Goal: Find specific page/section: Find specific page/section

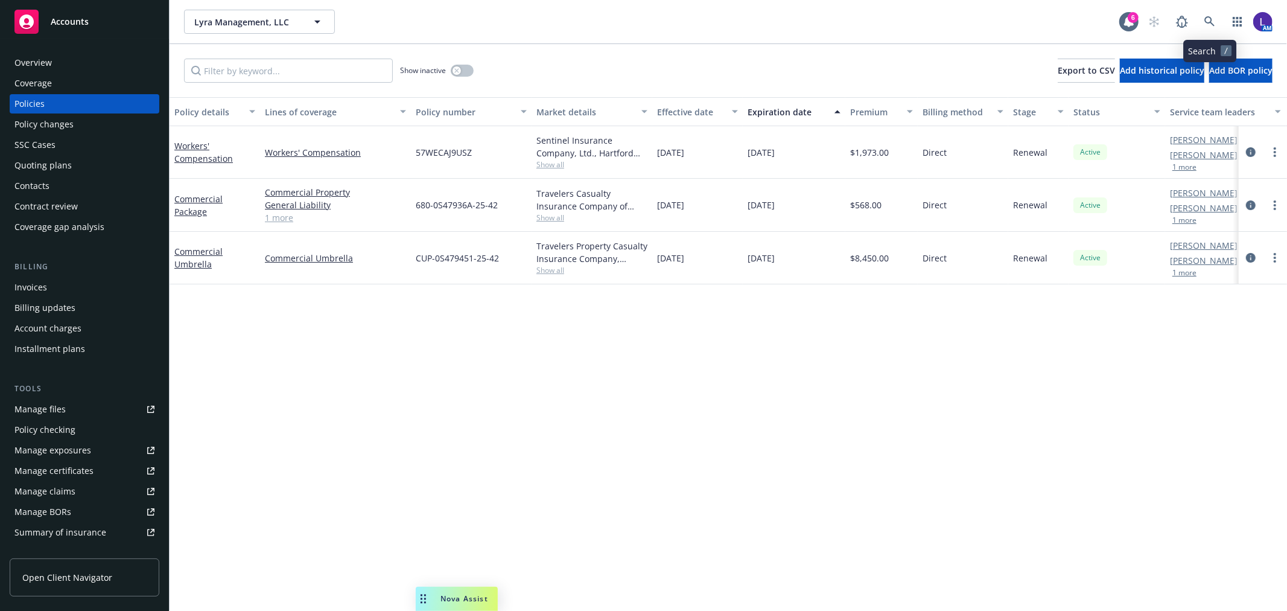
click at [1201, 21] on link at bounding box center [1210, 22] width 24 height 24
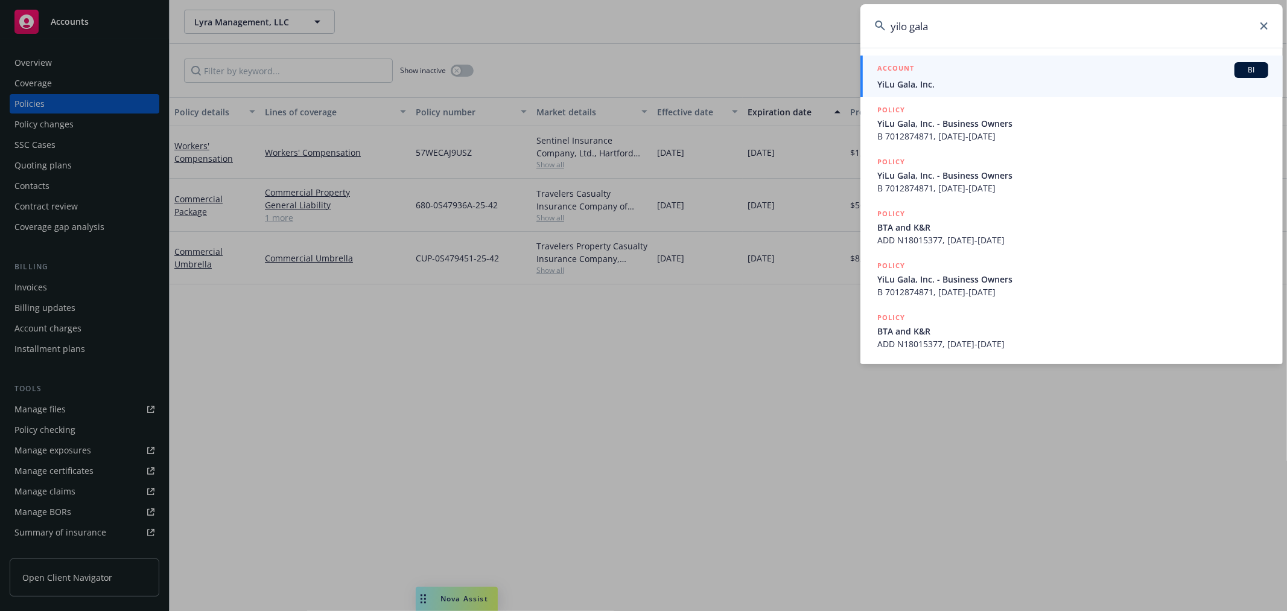
type input "yilo gala"
click at [925, 78] on span "YiLu Gala, Inc." at bounding box center [1073, 84] width 391 height 13
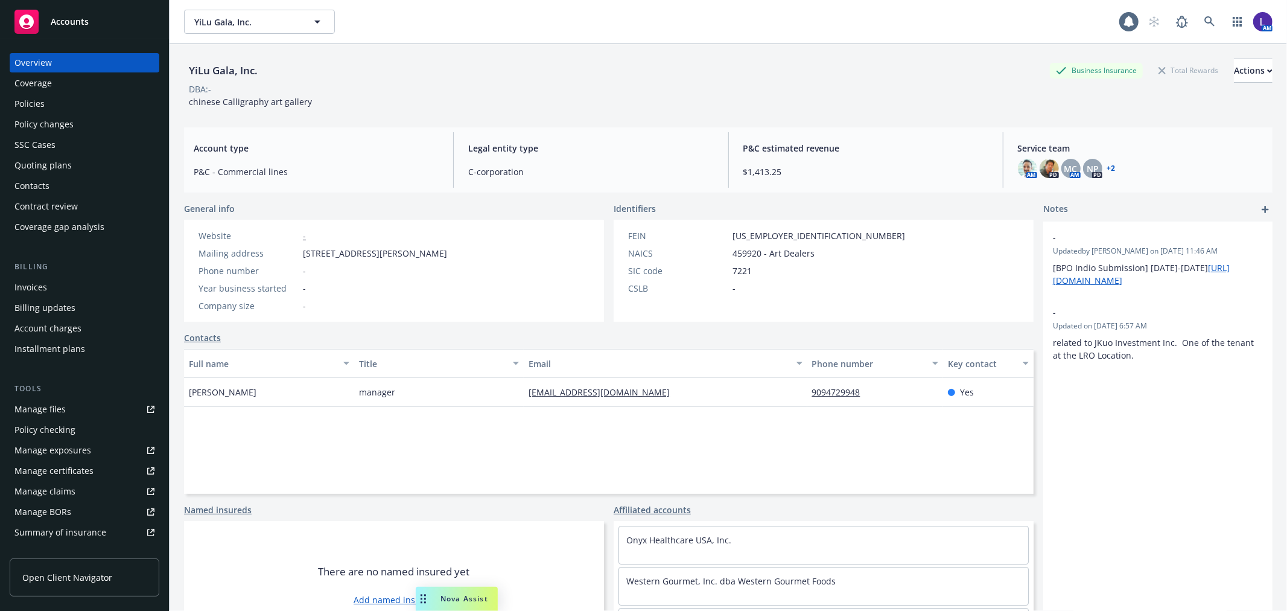
click at [17, 107] on div "Policies" at bounding box center [29, 103] width 30 height 19
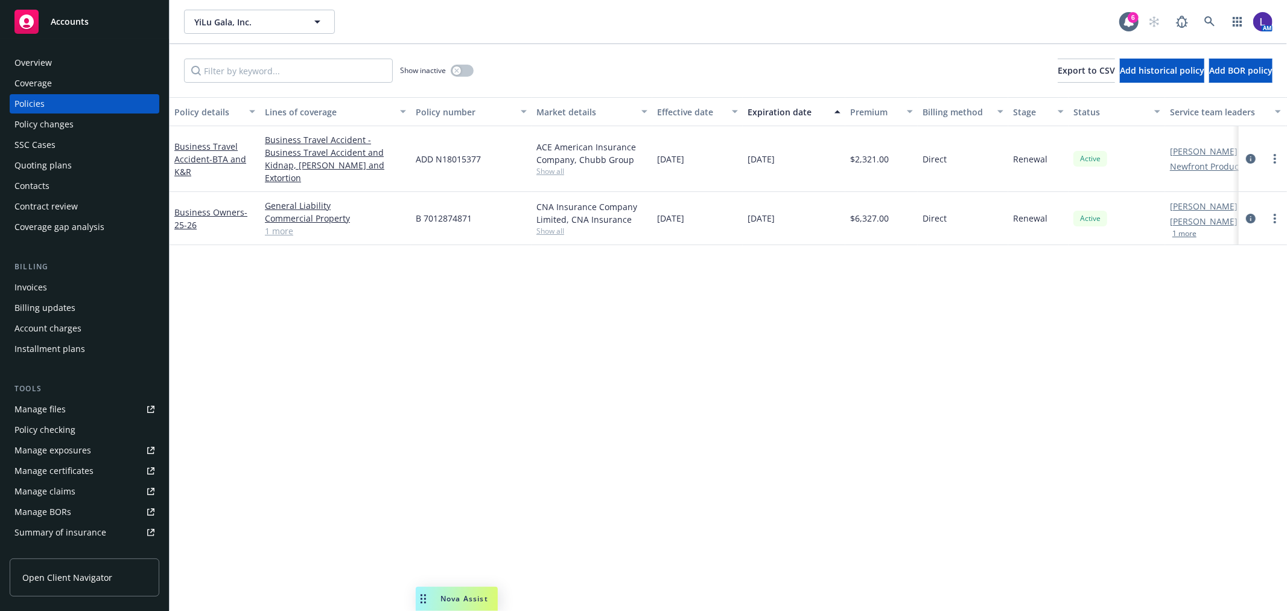
click at [1176, 200] on link "[PERSON_NAME]" at bounding box center [1204, 206] width 68 height 13
click at [1191, 407] on div "Policy details Lines of coverage Policy number Market details Effective date Ex…" at bounding box center [729, 354] width 1118 height 514
click at [1186, 230] on button "1 more" at bounding box center [1185, 233] width 24 height 7
click at [1204, 14] on link at bounding box center [1210, 22] width 24 height 24
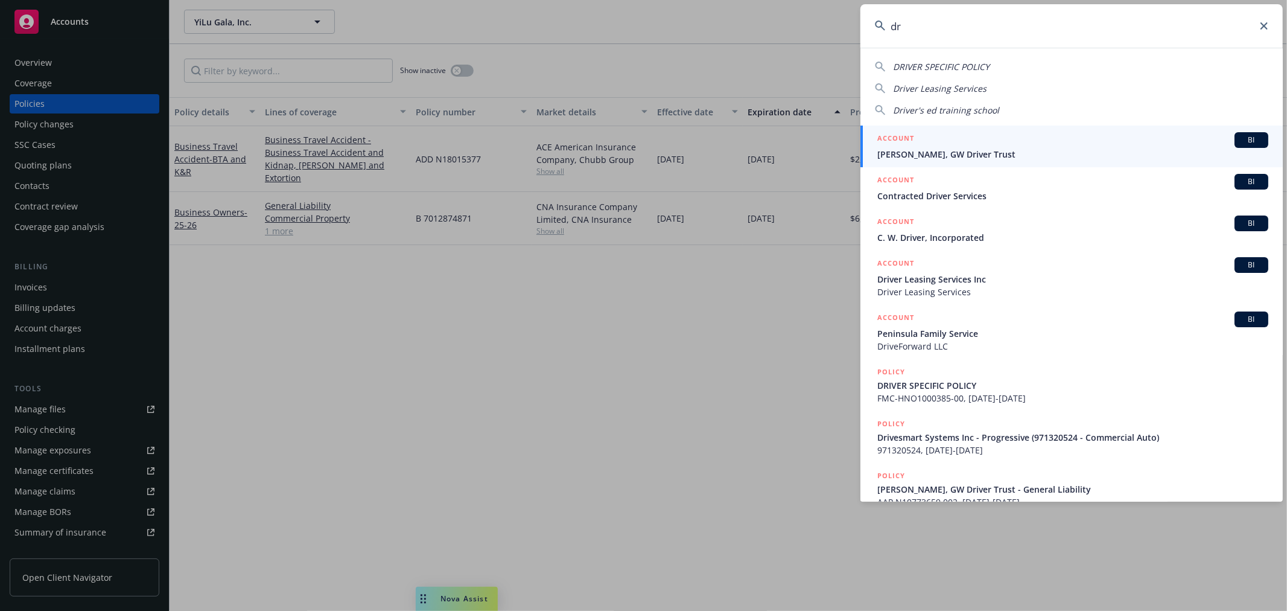
type input "d"
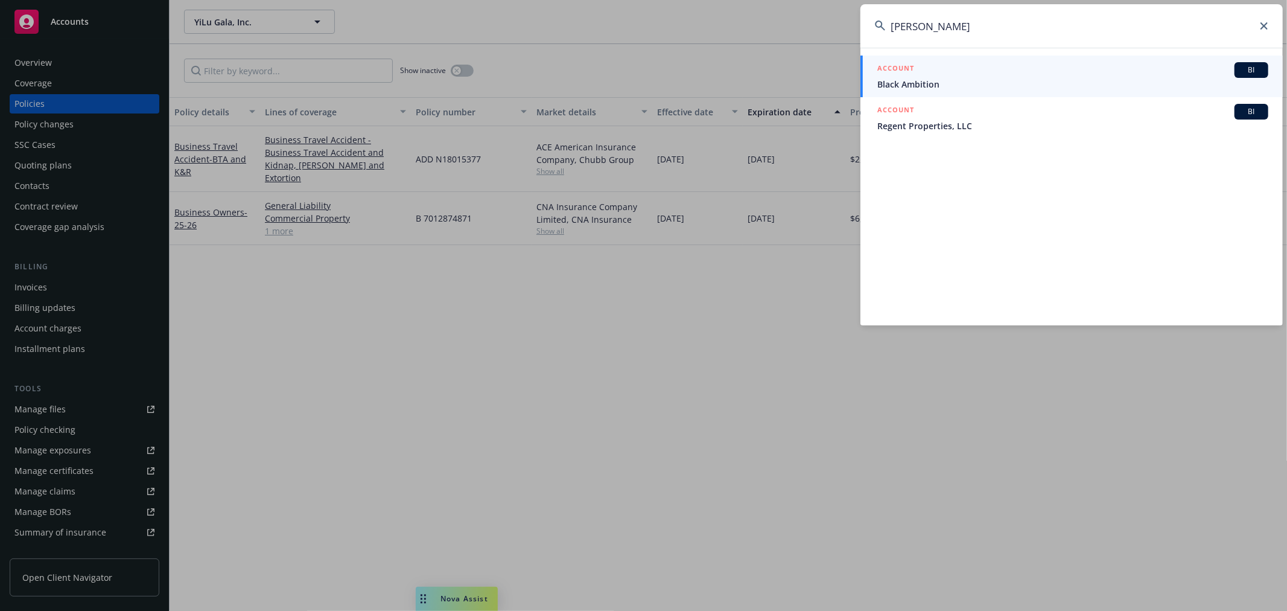
drag, startPoint x: 980, startPoint y: 16, endPoint x: 811, endPoint y: 13, distance: 168.4
click at [811, 13] on div "[PERSON_NAME] ACCOUNT BI Black Ambition ACCOUNT BI Regent Properties, LLC" at bounding box center [643, 305] width 1287 height 611
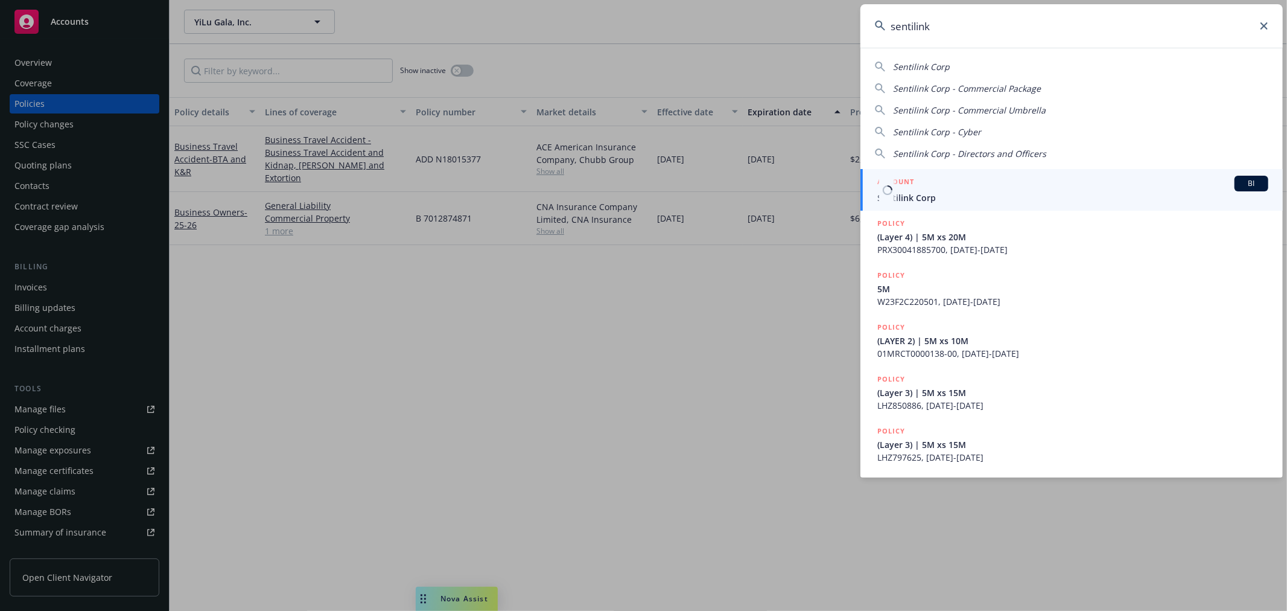
type input "sentilink"
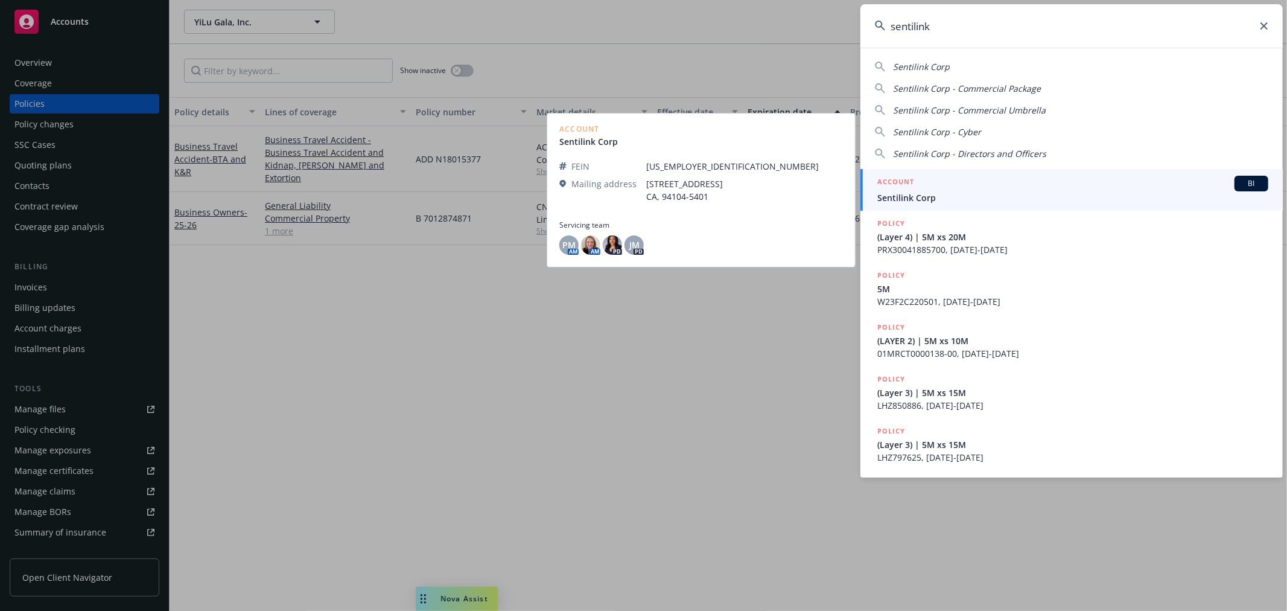
click at [937, 199] on span "Sentilink Corp" at bounding box center [1073, 197] width 391 height 13
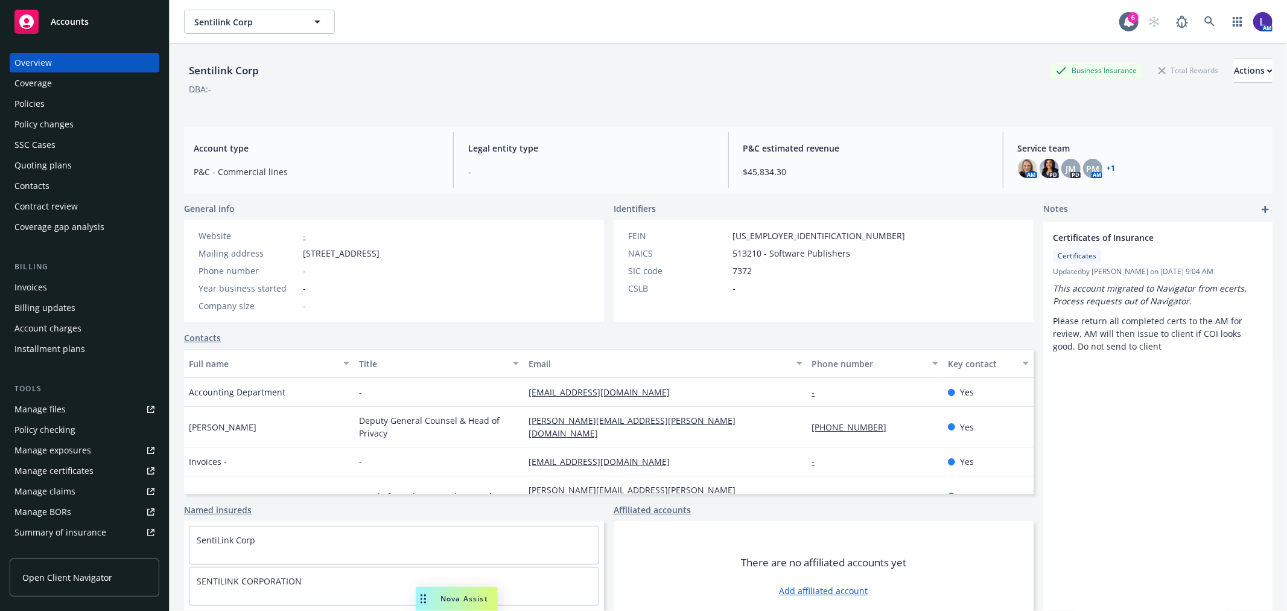
click at [53, 99] on div "Policies" at bounding box center [84, 103] width 140 height 19
